Goal: Transaction & Acquisition: Purchase product/service

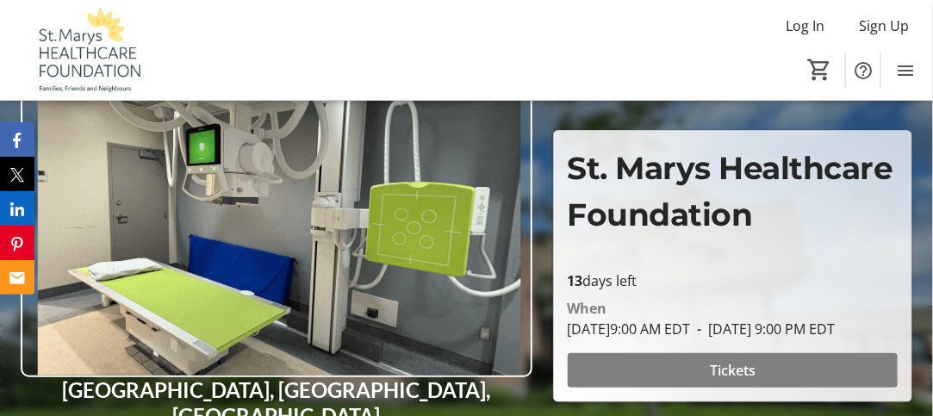
scroll to position [172, 0]
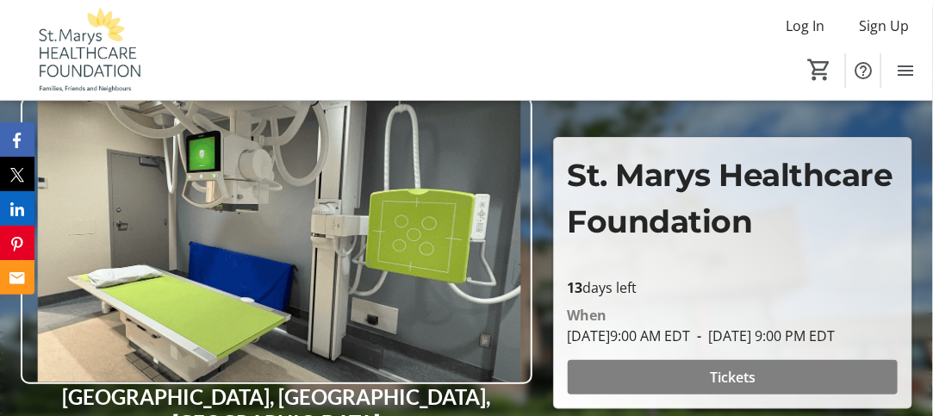
scroll to position [172, 0]
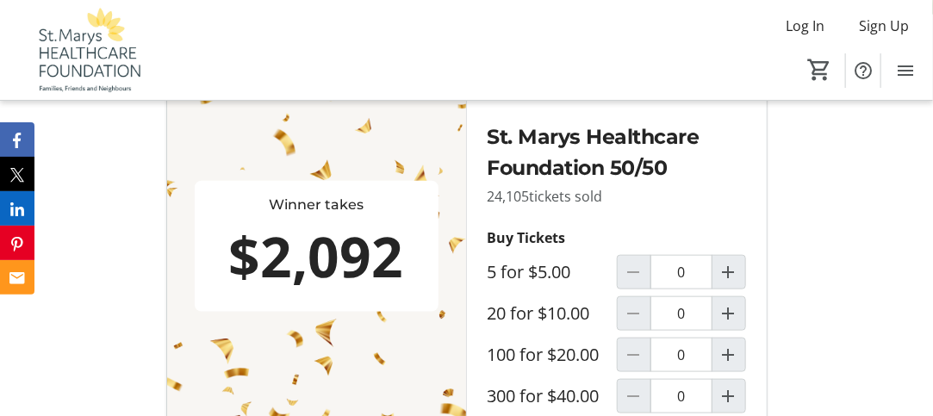
scroll to position [603, 0]
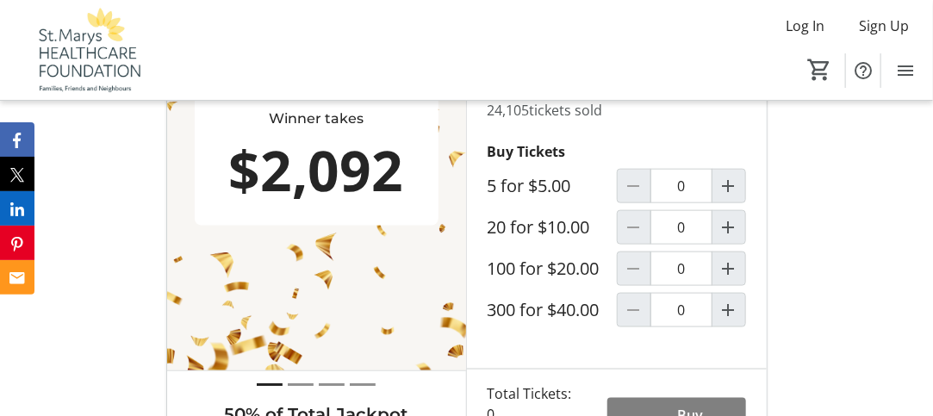
click at [562, 238] on label "20 for $10.00" at bounding box center [539, 227] width 103 height 21
click at [650, 244] on input "0" at bounding box center [681, 227] width 62 height 34
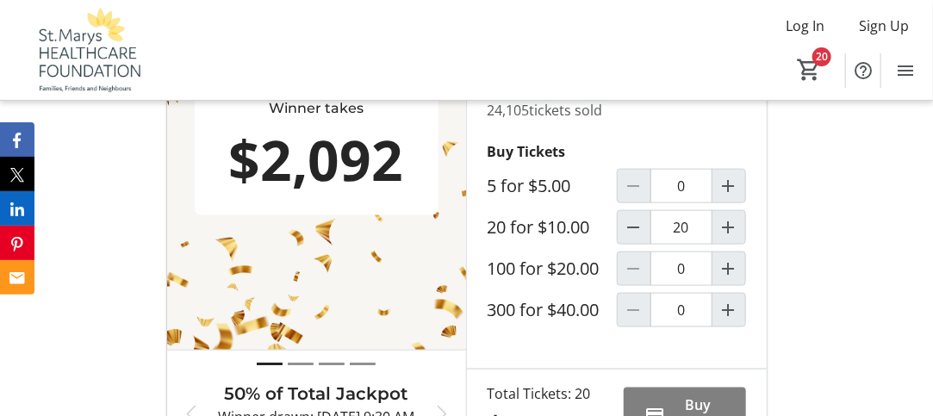
click at [887, 233] on div "Sales End: 08/27/2025 at 9:00 PM EDT 13 days left Winner takes $2,092 Grand Pri…" at bounding box center [466, 206] width 933 height 554
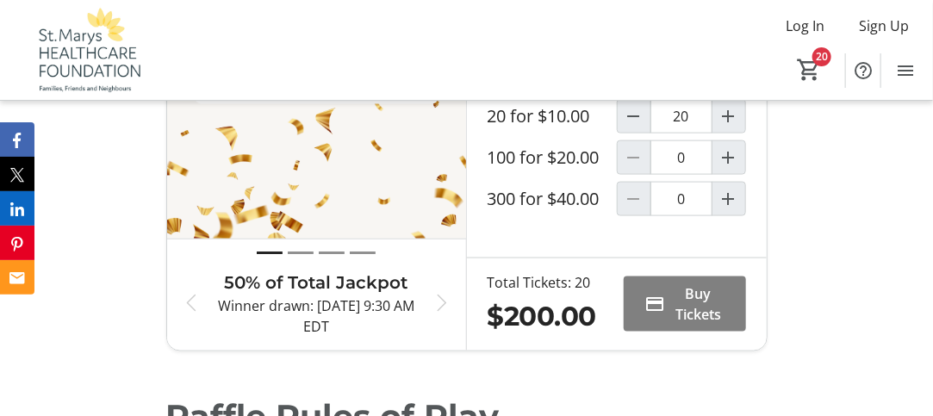
scroll to position [690, 0]
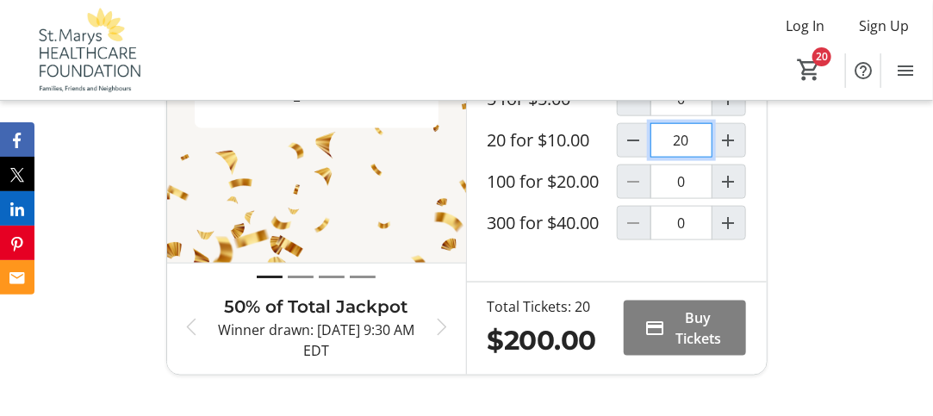
click at [700, 154] on input "20" at bounding box center [681, 140] width 62 height 34
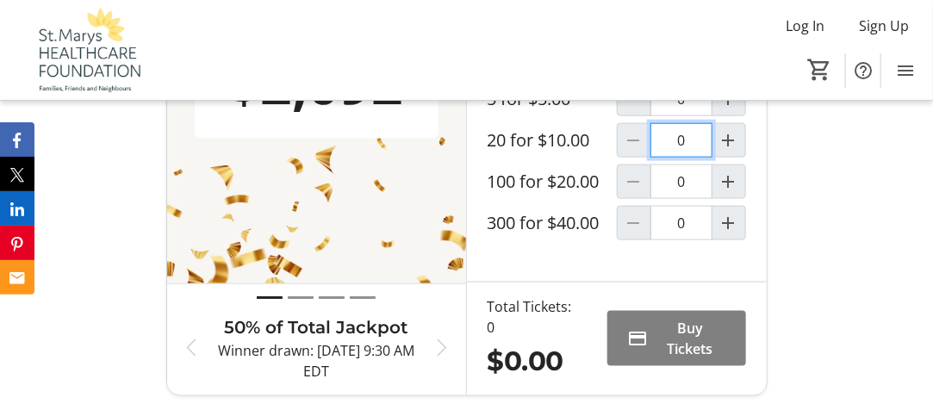
type input "0"
click at [703, 115] on input "0" at bounding box center [681, 99] width 62 height 34
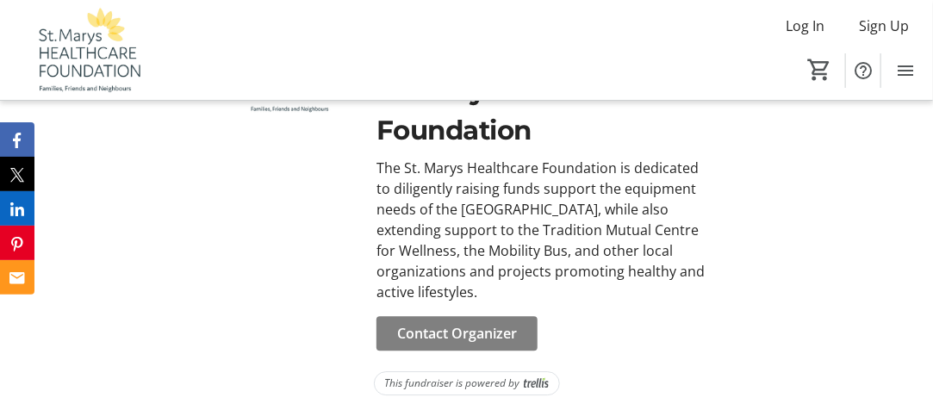
scroll to position [3812, 0]
type input "0"
click at [453, 330] on span "Contact Organizer" at bounding box center [457, 333] width 120 height 21
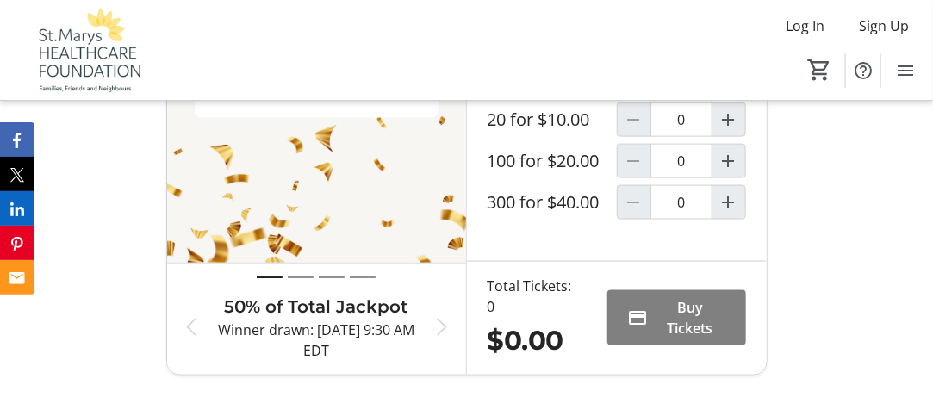
scroll to position [625, 0]
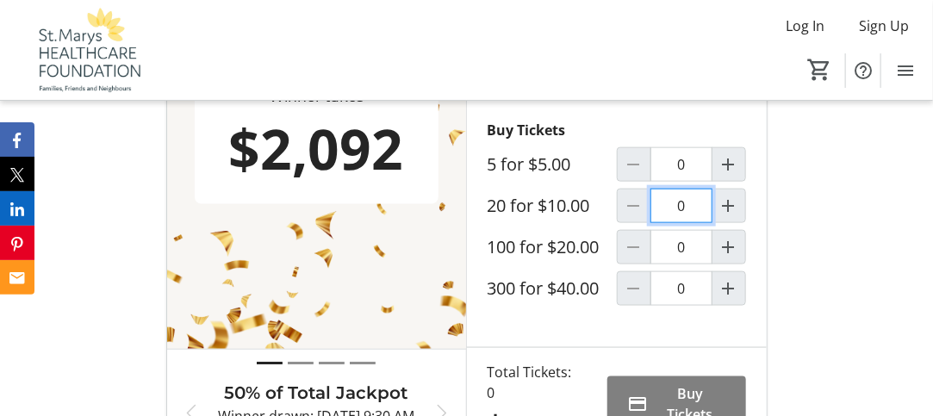
click at [697, 223] on input "0" at bounding box center [681, 206] width 62 height 34
click at [732, 216] on mat-icon "Increment by one" at bounding box center [728, 206] width 21 height 21
click at [633, 216] on mat-icon "Decrement by one" at bounding box center [634, 206] width 21 height 21
type input "0"
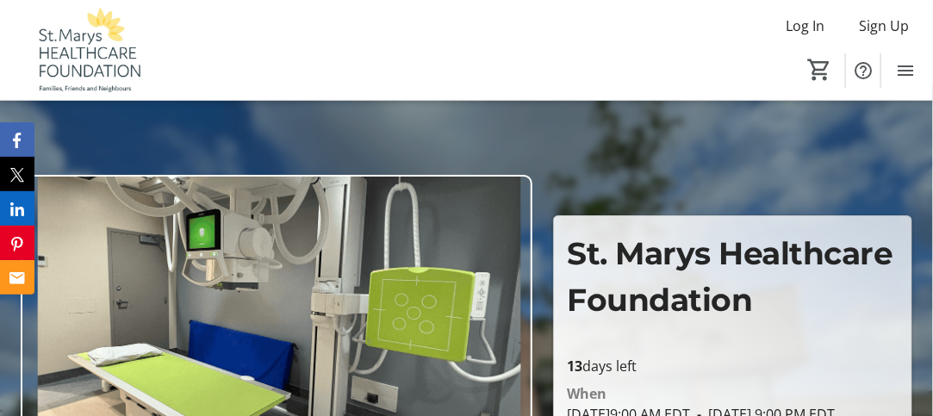
scroll to position [0, 0]
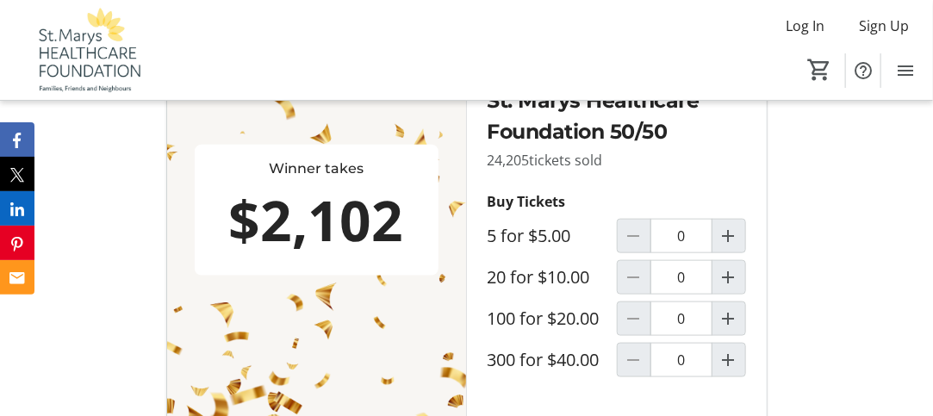
scroll to position [603, 0]
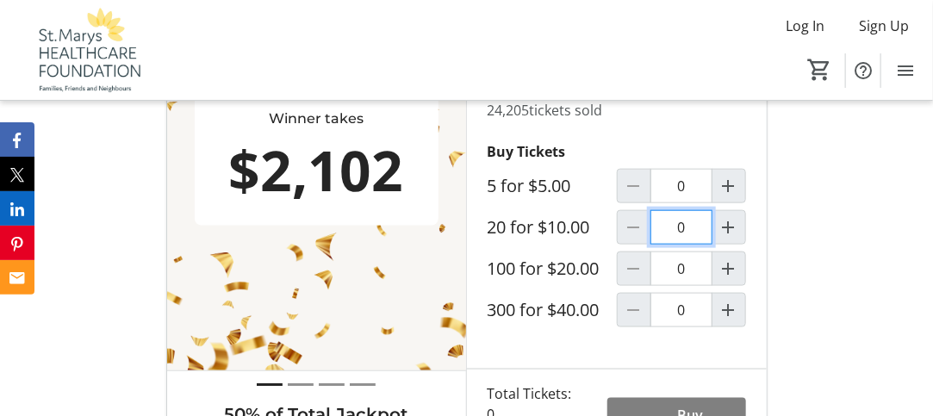
click at [687, 245] on input "0" at bounding box center [681, 227] width 62 height 34
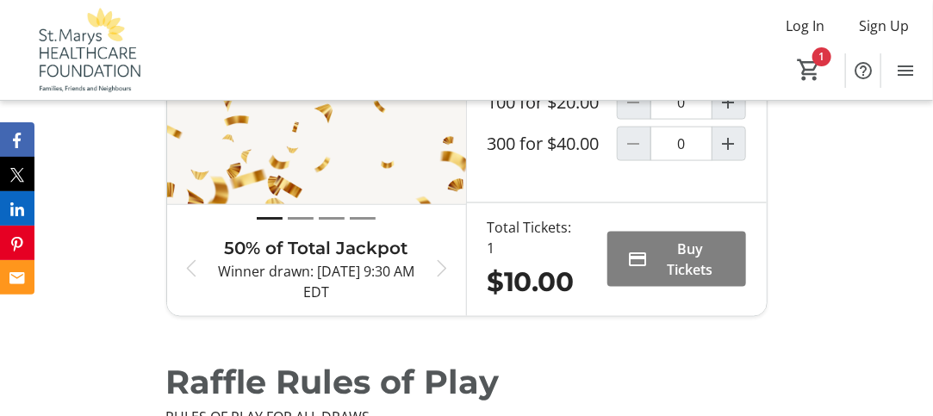
scroll to position [775, 0]
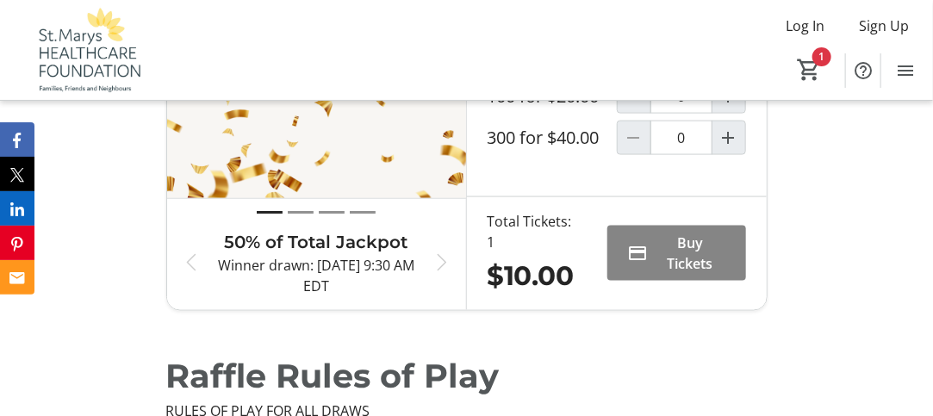
type input "1"
click at [687, 260] on span "Buy Tickets" at bounding box center [691, 253] width 70 height 41
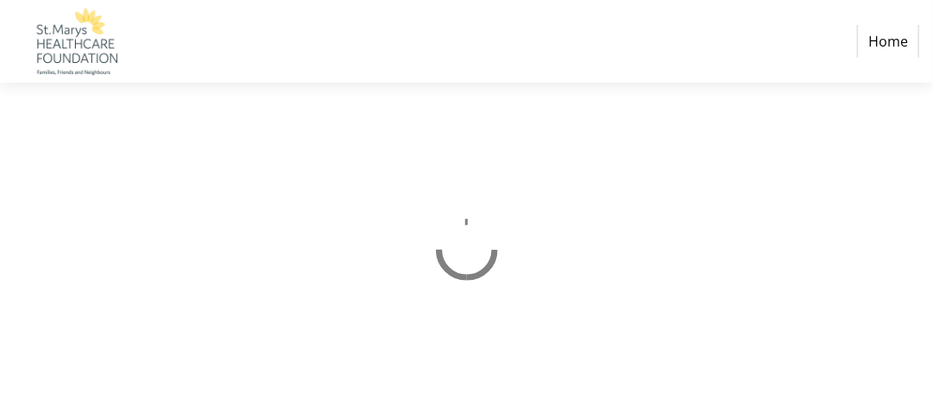
select select "CA"
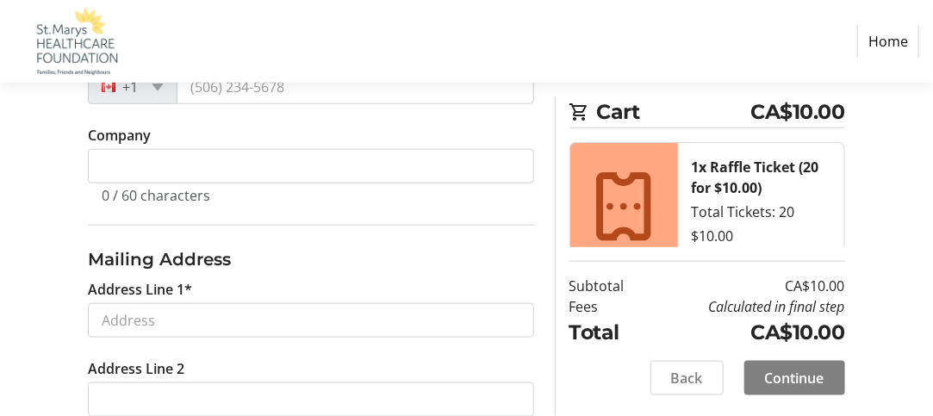
scroll to position [567, 0]
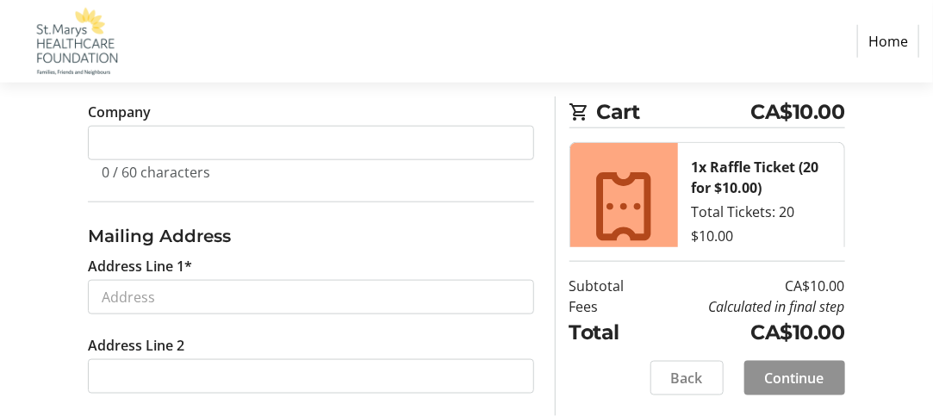
click at [792, 373] on span "Continue" at bounding box center [794, 378] width 59 height 21
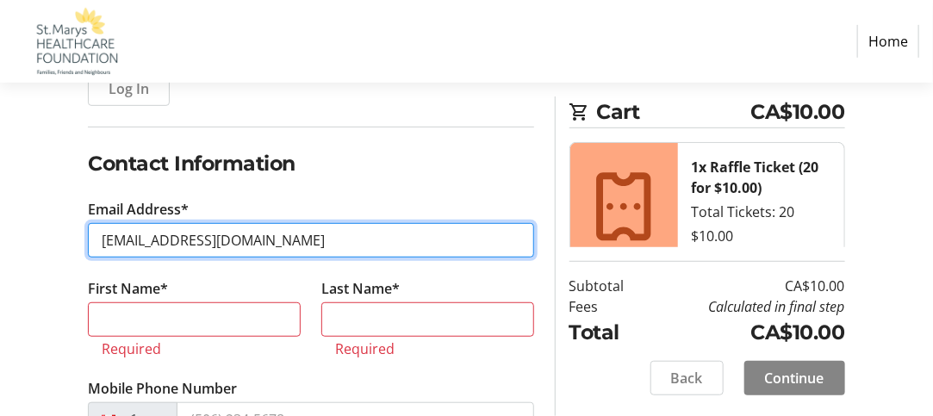
scroll to position [233, 0]
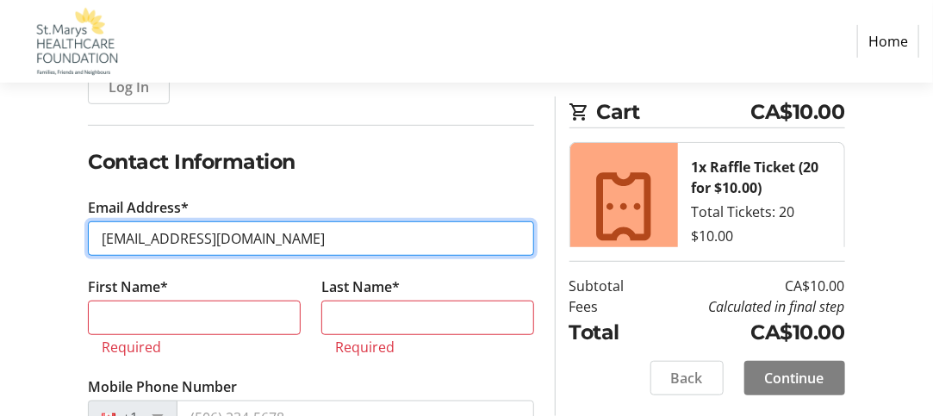
type input "mt.pockets@hotmail.com"
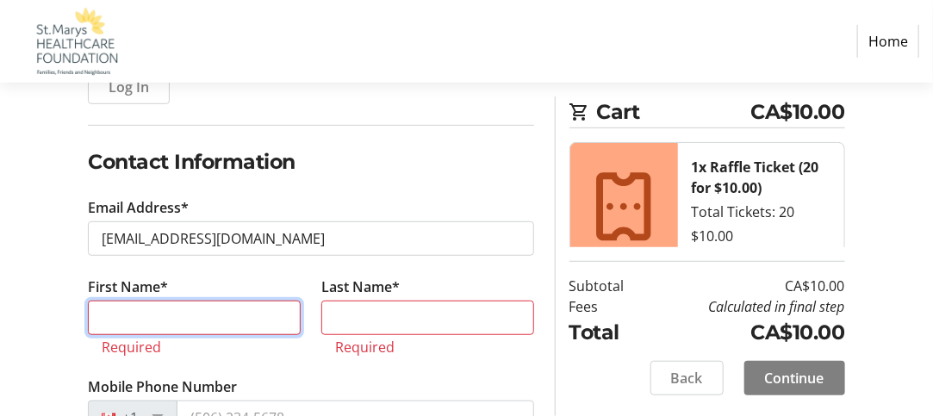
click at [279, 309] on input "First Name*" at bounding box center [194, 318] width 213 height 34
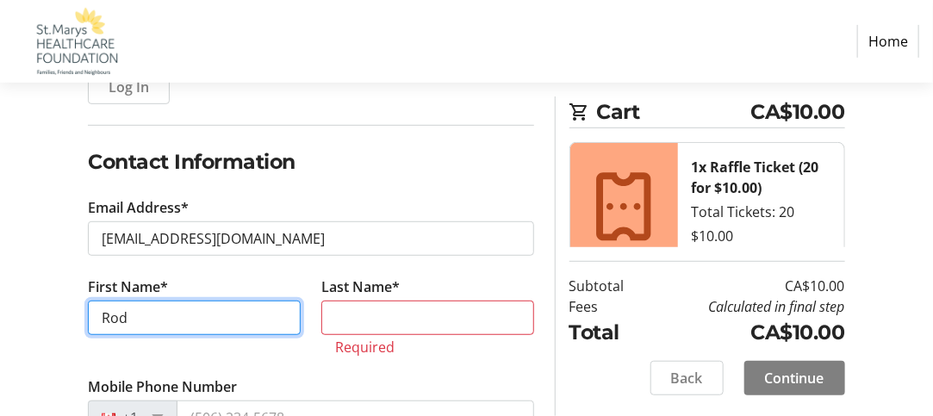
type input "Rod"
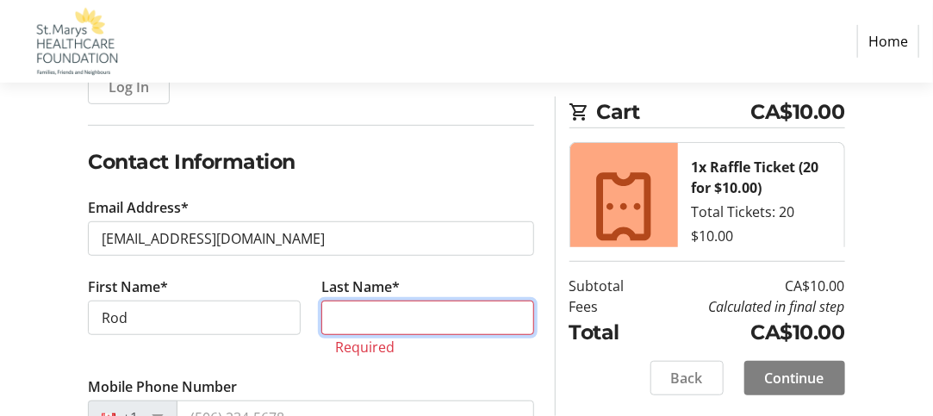
click at [367, 312] on input "Last Name*" at bounding box center [427, 318] width 213 height 34
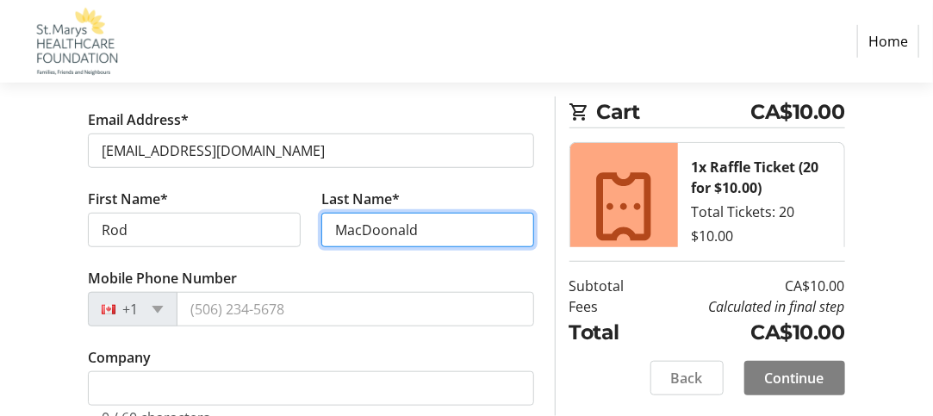
scroll to position [406, 0]
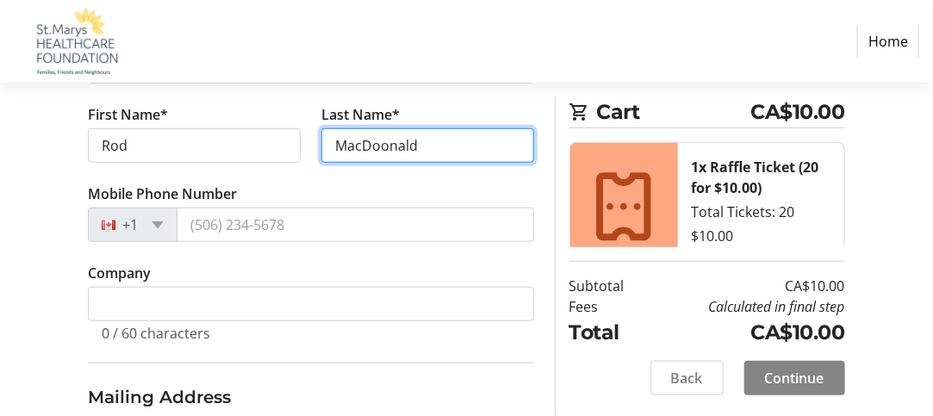
type input "MacDoonald"
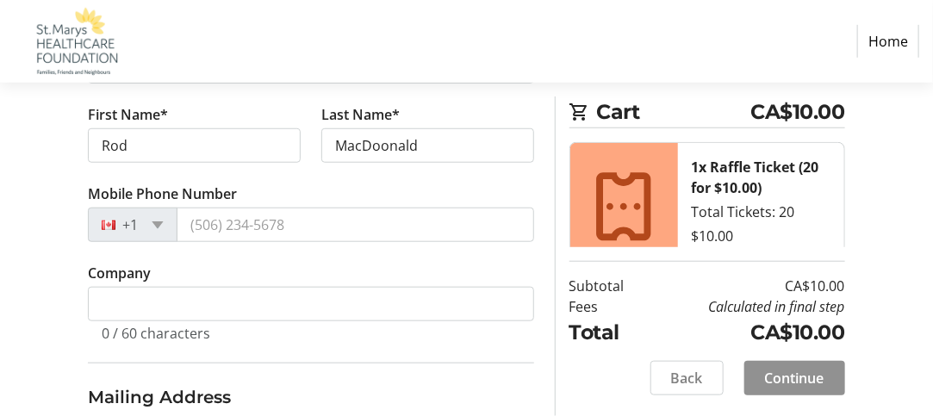
click at [805, 377] on span "Continue" at bounding box center [794, 378] width 59 height 21
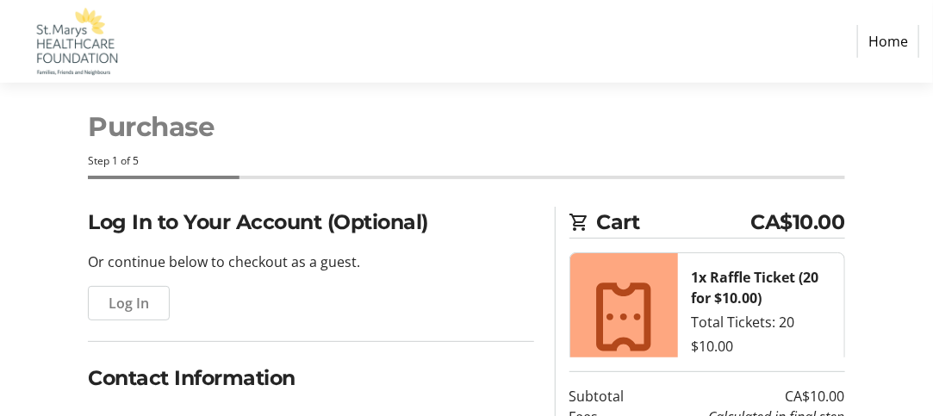
scroll to position [0, 0]
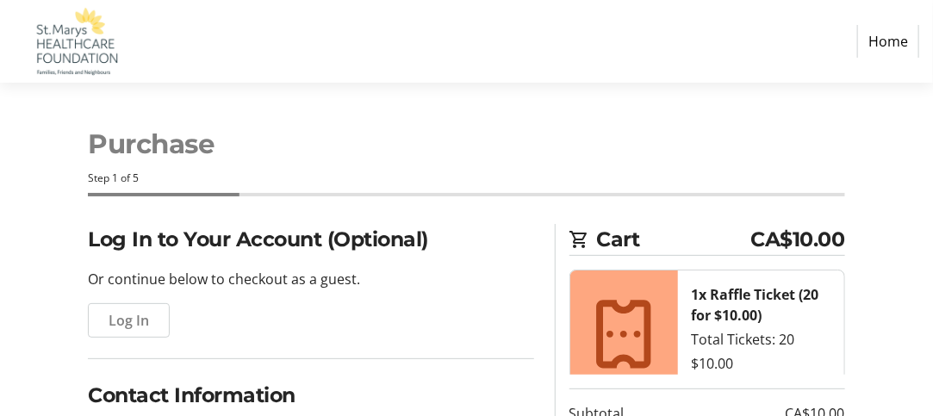
click at [287, 282] on p "Or continue below to checkout as a guest." at bounding box center [311, 279] width 446 height 21
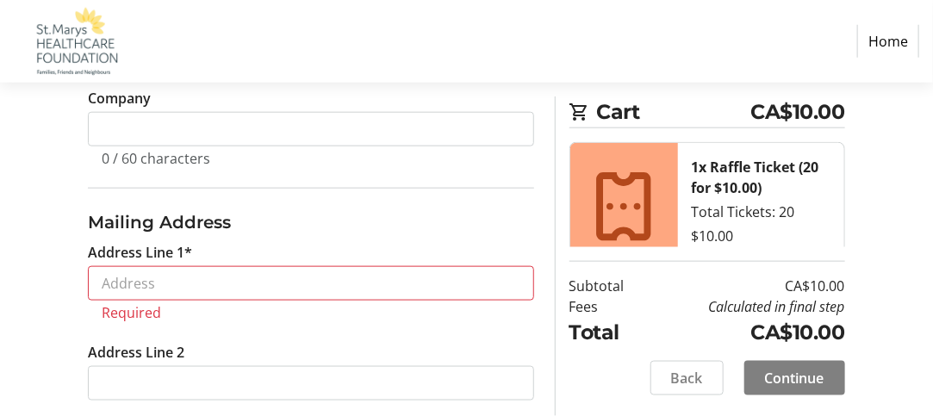
scroll to position [603, 0]
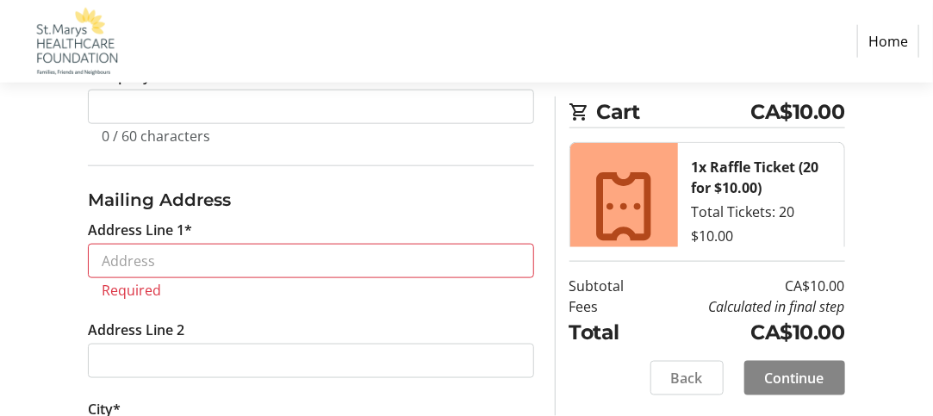
click at [797, 373] on span "Continue" at bounding box center [794, 378] width 59 height 21
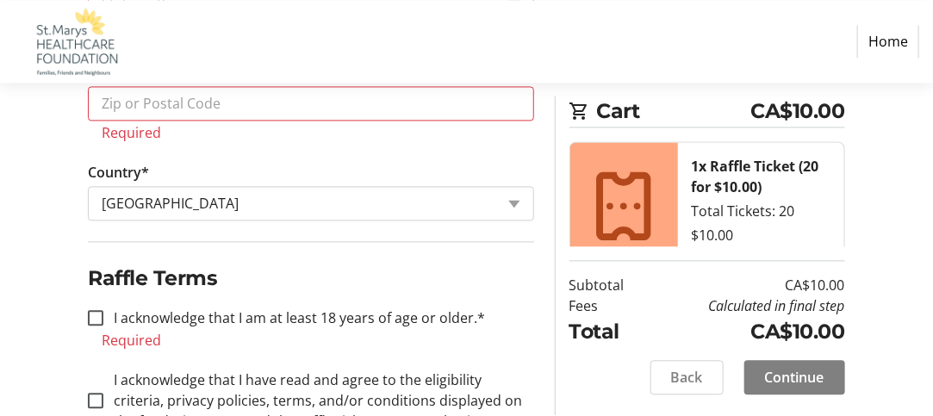
scroll to position [1208, 0]
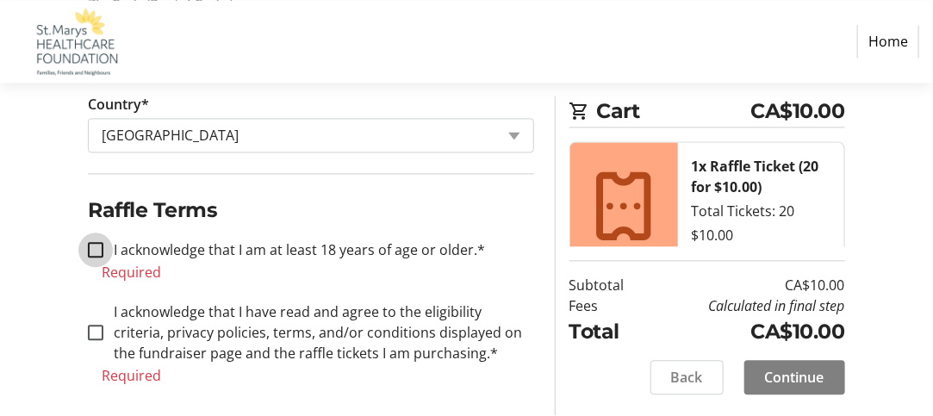
click at [94, 242] on input "I acknowledge that I am at least 18 years of age or older.*" at bounding box center [96, 250] width 16 height 16
checkbox input "true"
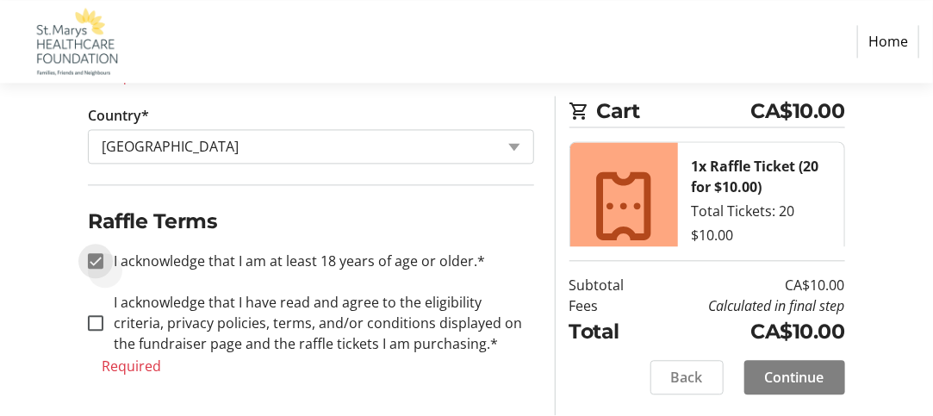
scroll to position [1187, 0]
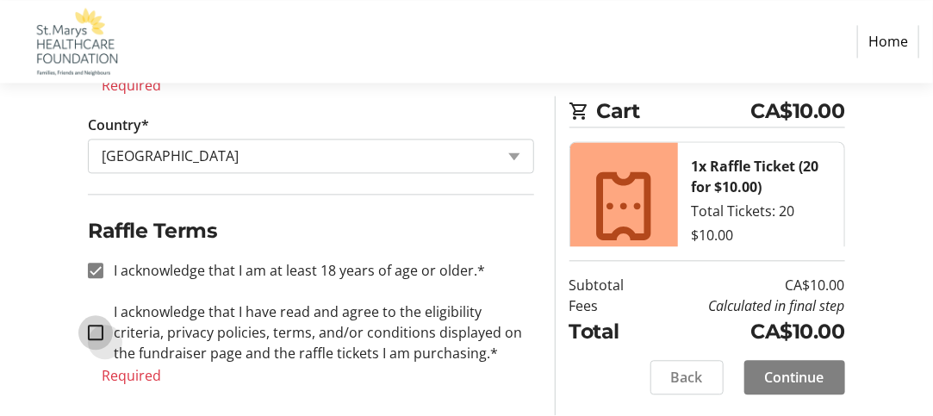
click at [98, 325] on input "I acknowledge that I have read and agree to the eligibility criteria, privacy p…" at bounding box center [96, 333] width 16 height 16
checkbox input "true"
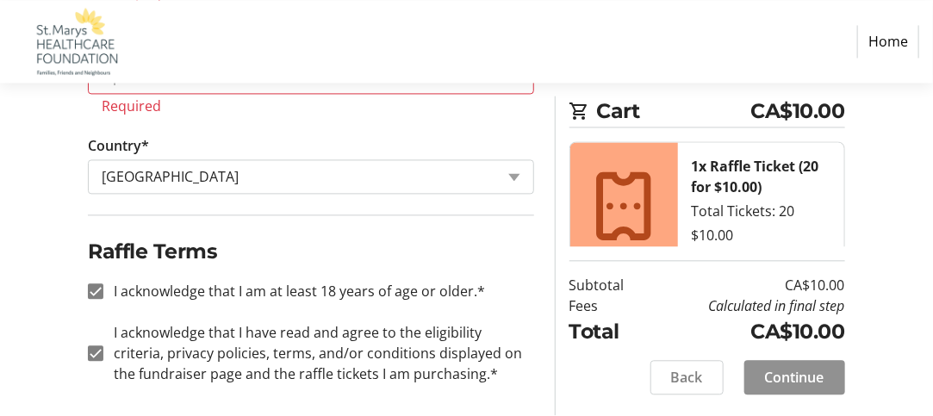
click at [792, 383] on span "Continue" at bounding box center [794, 378] width 59 height 21
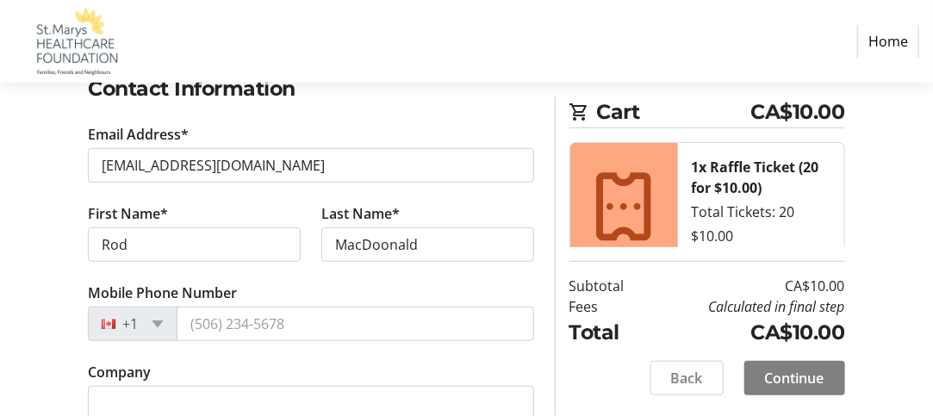
scroll to position [305, 0]
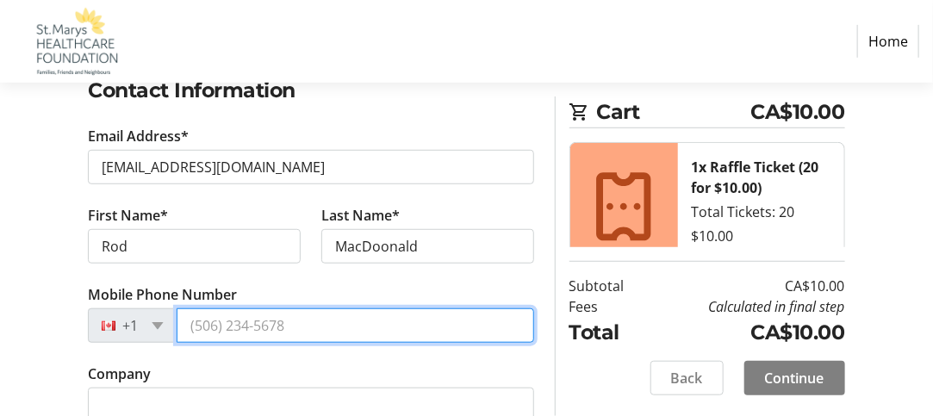
click at [325, 326] on input "Mobile Phone Number" at bounding box center [355, 325] width 357 height 34
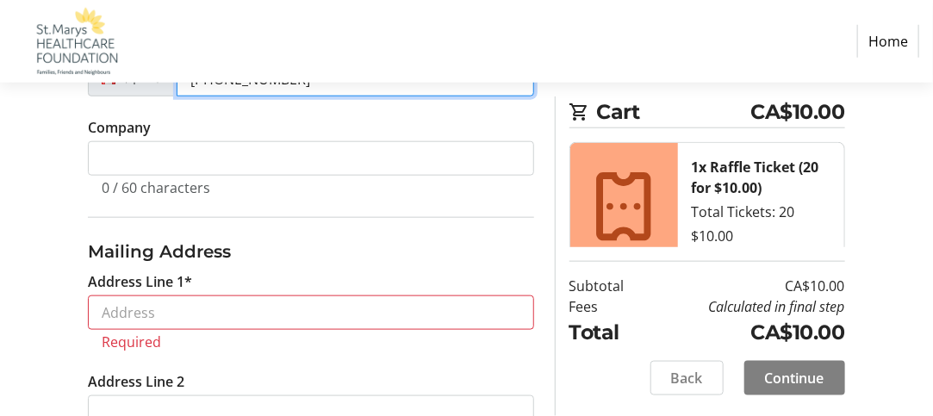
scroll to position [563, 0]
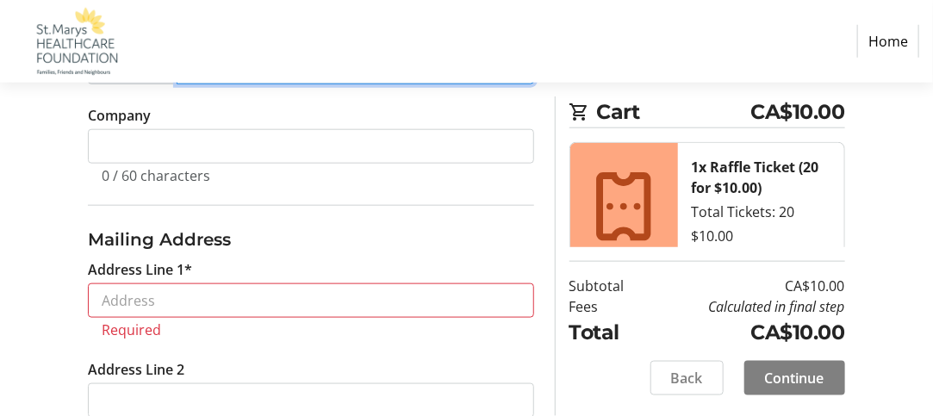
type input "(519) 851-1636"
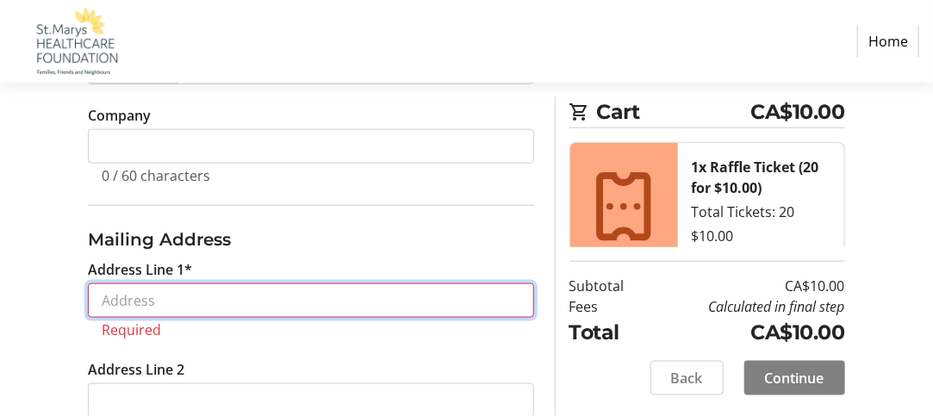
click at [253, 293] on input "Address Line 1*" at bounding box center [311, 300] width 446 height 34
type input "L"
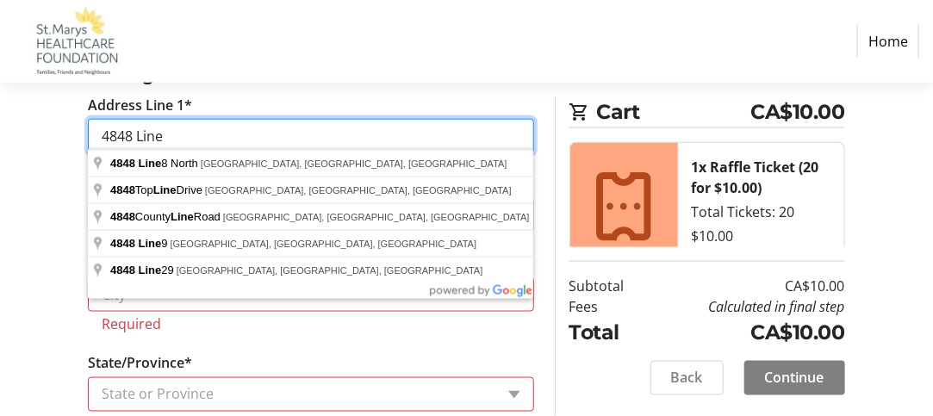
scroll to position [736, 0]
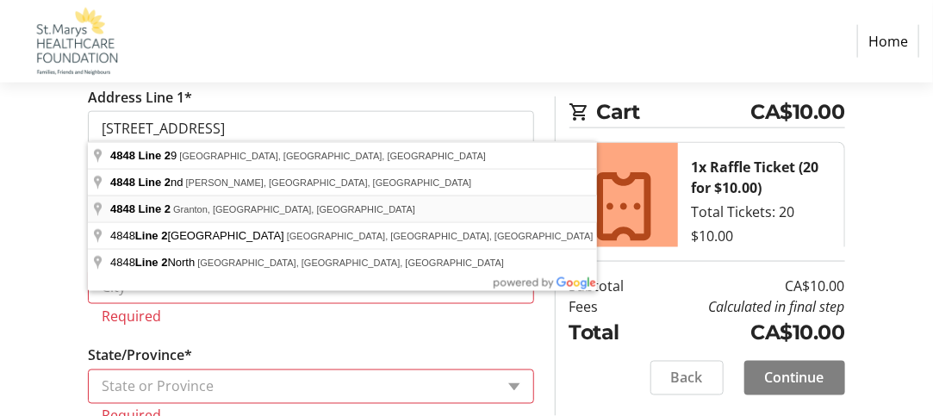
type input "4848 Line 2"
type input "Granton"
select select "ON"
type input "N0M 1V0"
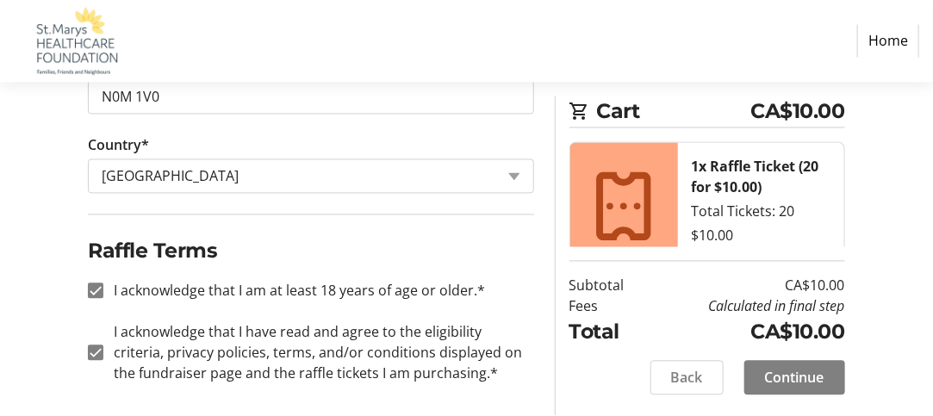
scroll to position [1084, 0]
click at [805, 370] on span "Continue" at bounding box center [794, 378] width 59 height 21
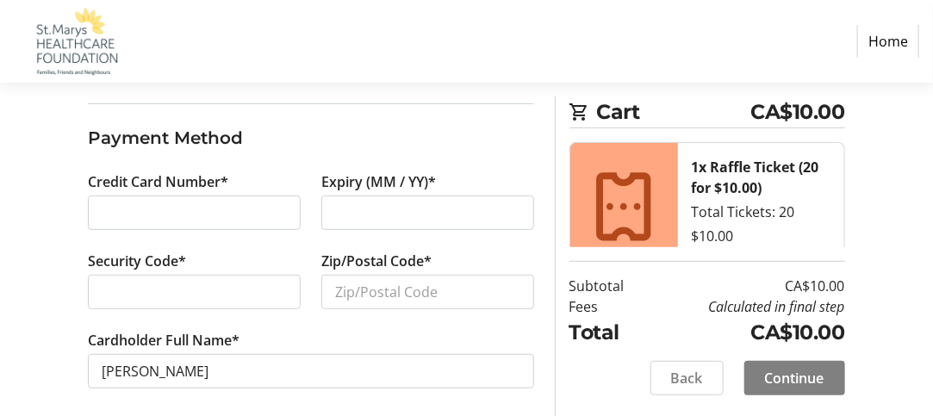
scroll to position [183, 0]
